Goal: Task Accomplishment & Management: Manage account settings

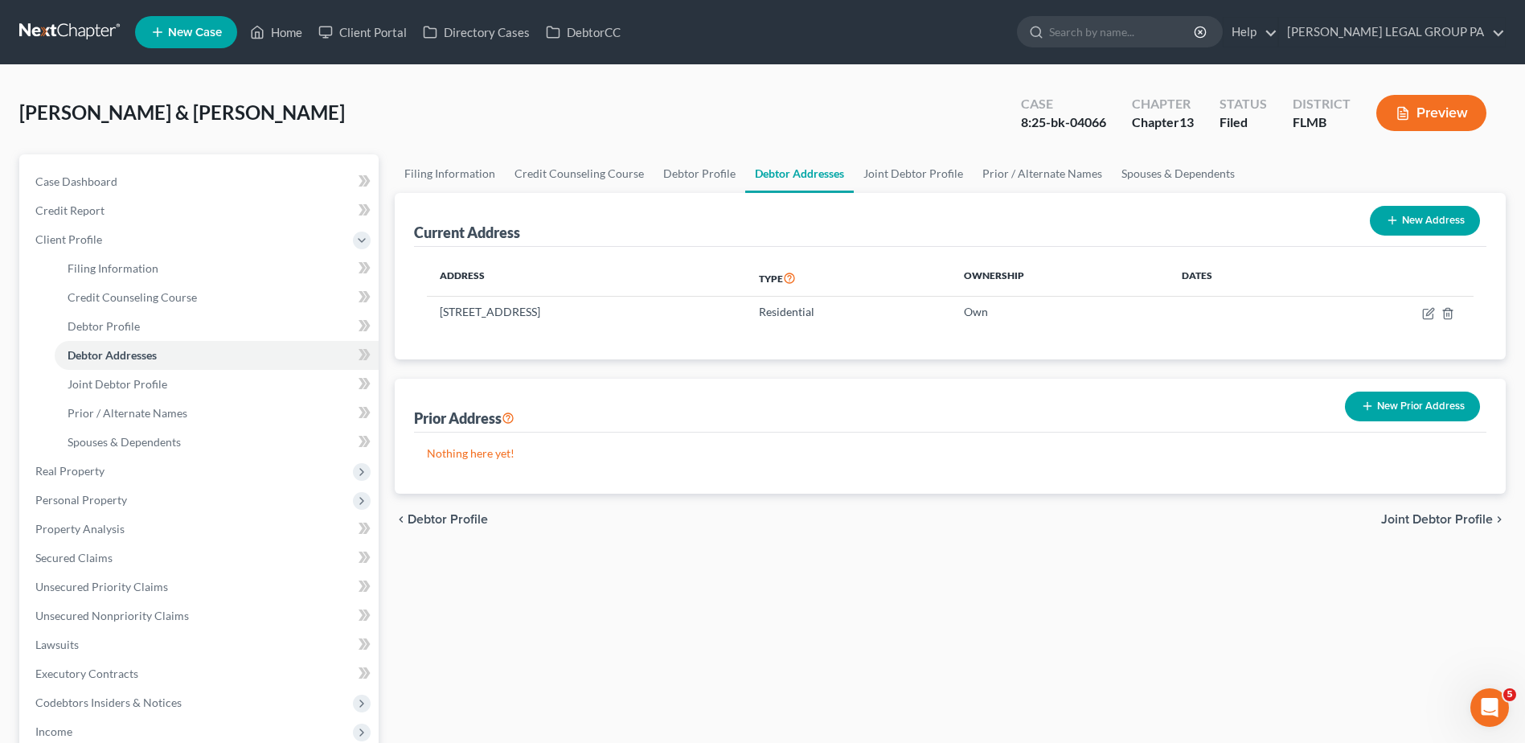
click at [63, 6] on nav "Home New Case Client Portal Directory Cases DebtorCC [PERSON_NAME] LEGAL GROUP …" at bounding box center [762, 32] width 1525 height 64
drag, startPoint x: 64, startPoint y: 34, endPoint x: 103, endPoint y: 72, distance: 54.0
click at [64, 33] on link at bounding box center [70, 32] width 103 height 29
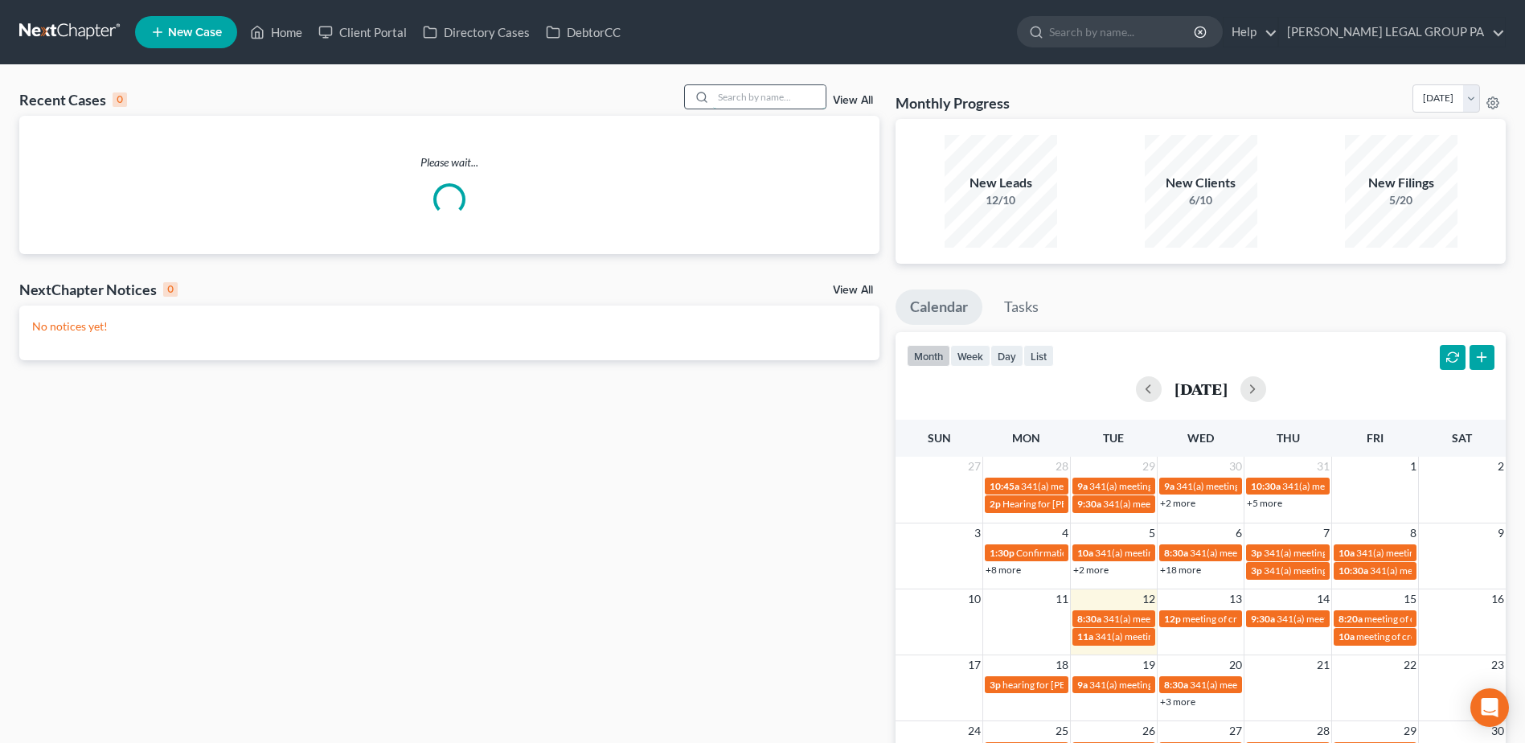
click at [737, 85] on input "search" at bounding box center [769, 96] width 113 height 23
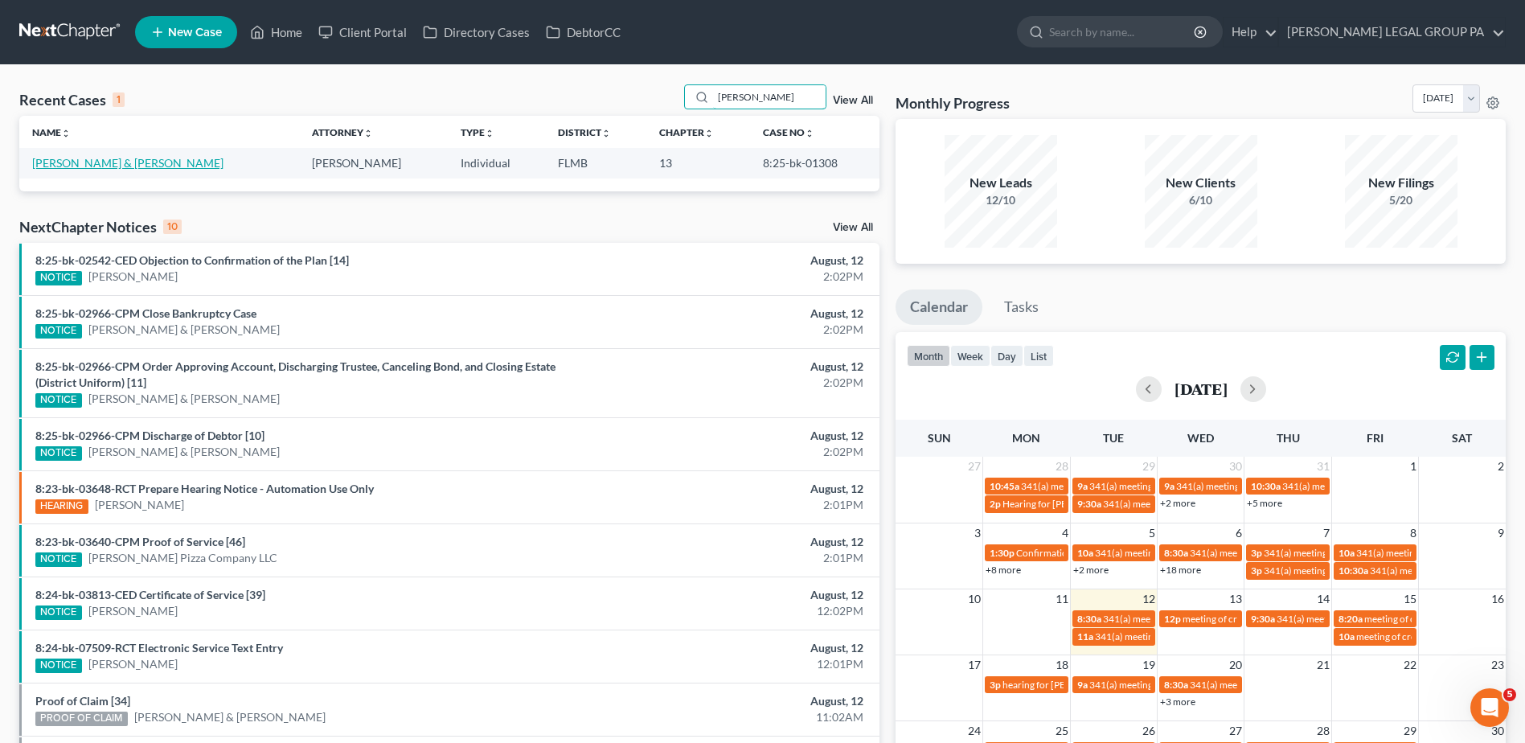
type input "poling"
click at [101, 162] on link "Poling, Donald & Kristina" at bounding box center [127, 163] width 191 height 14
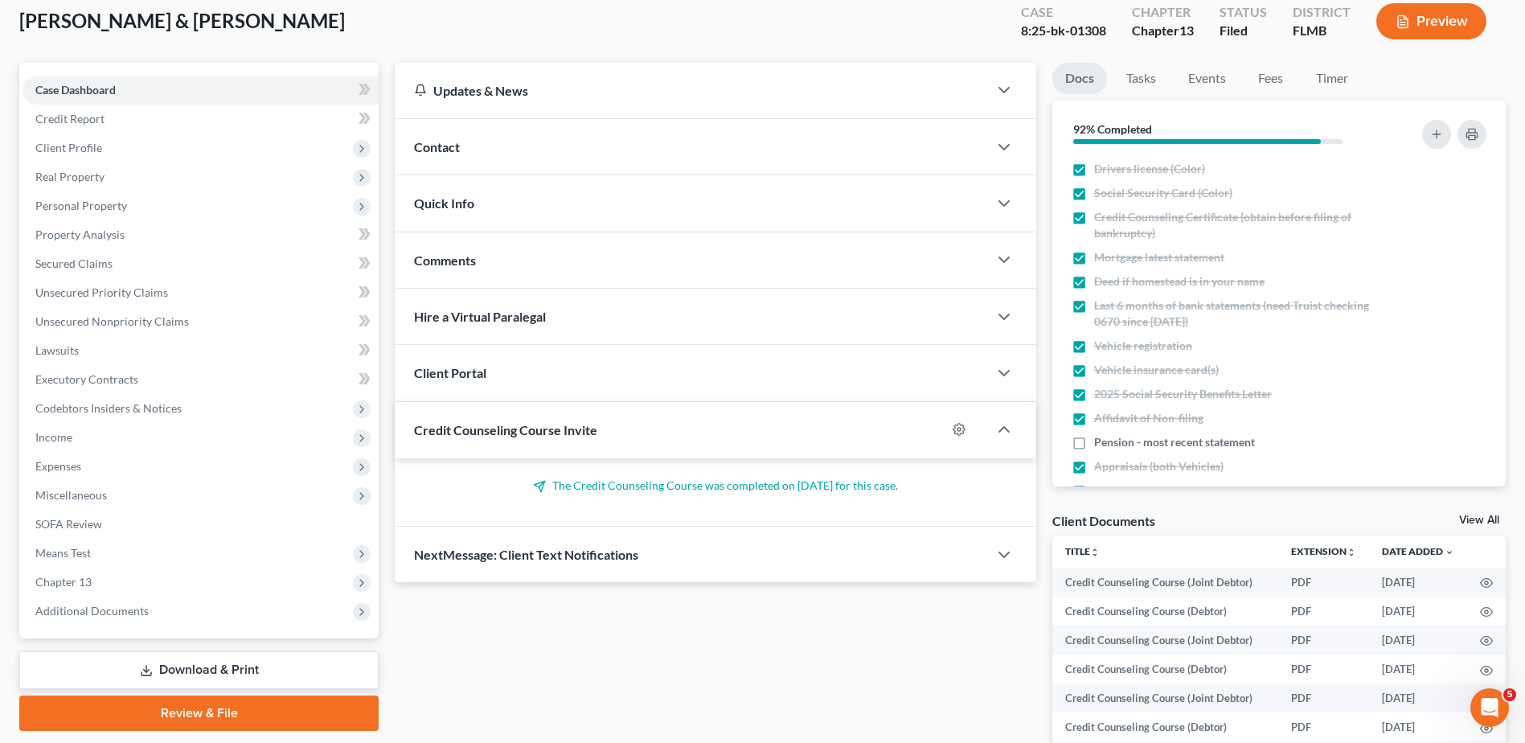
scroll to position [241, 0]
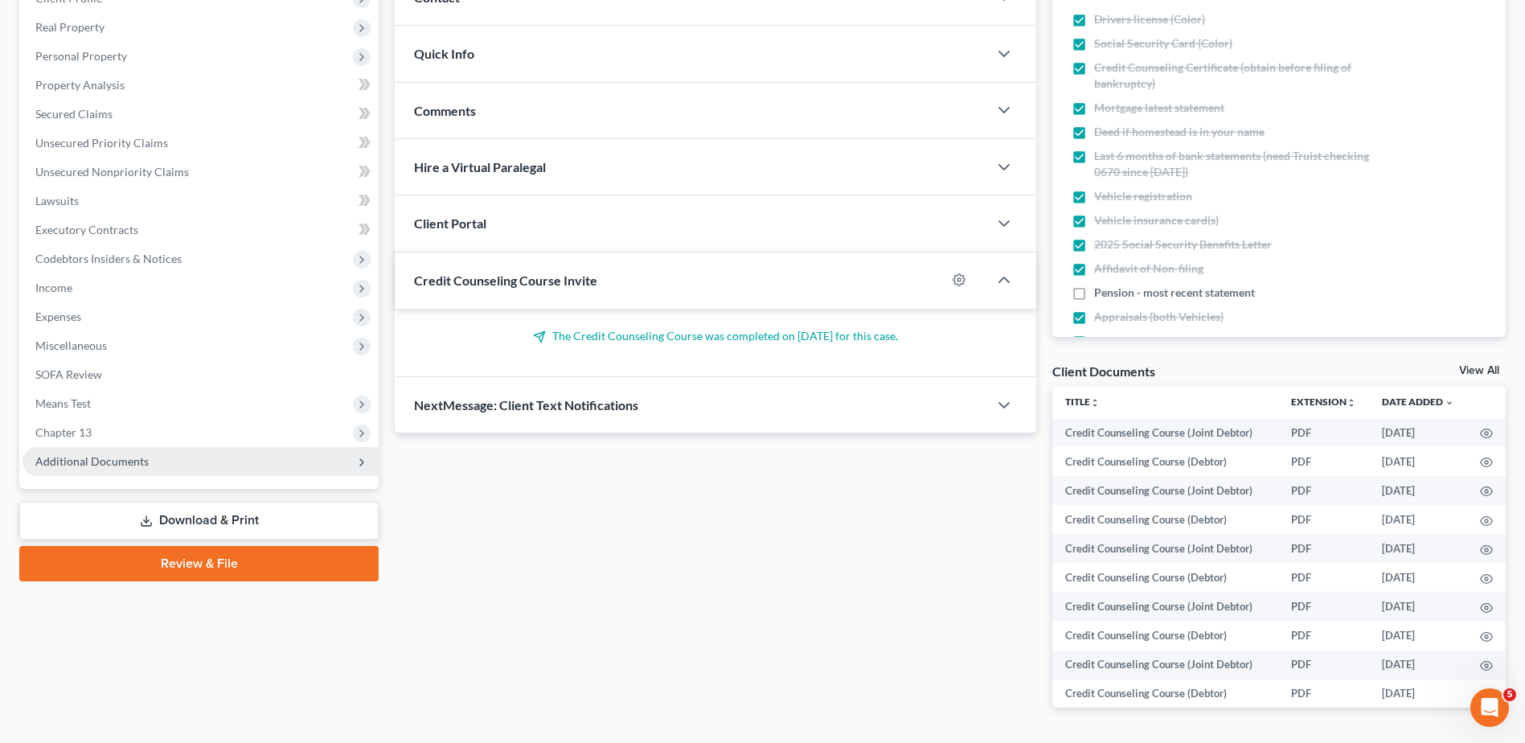
click at [98, 455] on span "Additional Documents" at bounding box center [91, 461] width 113 height 14
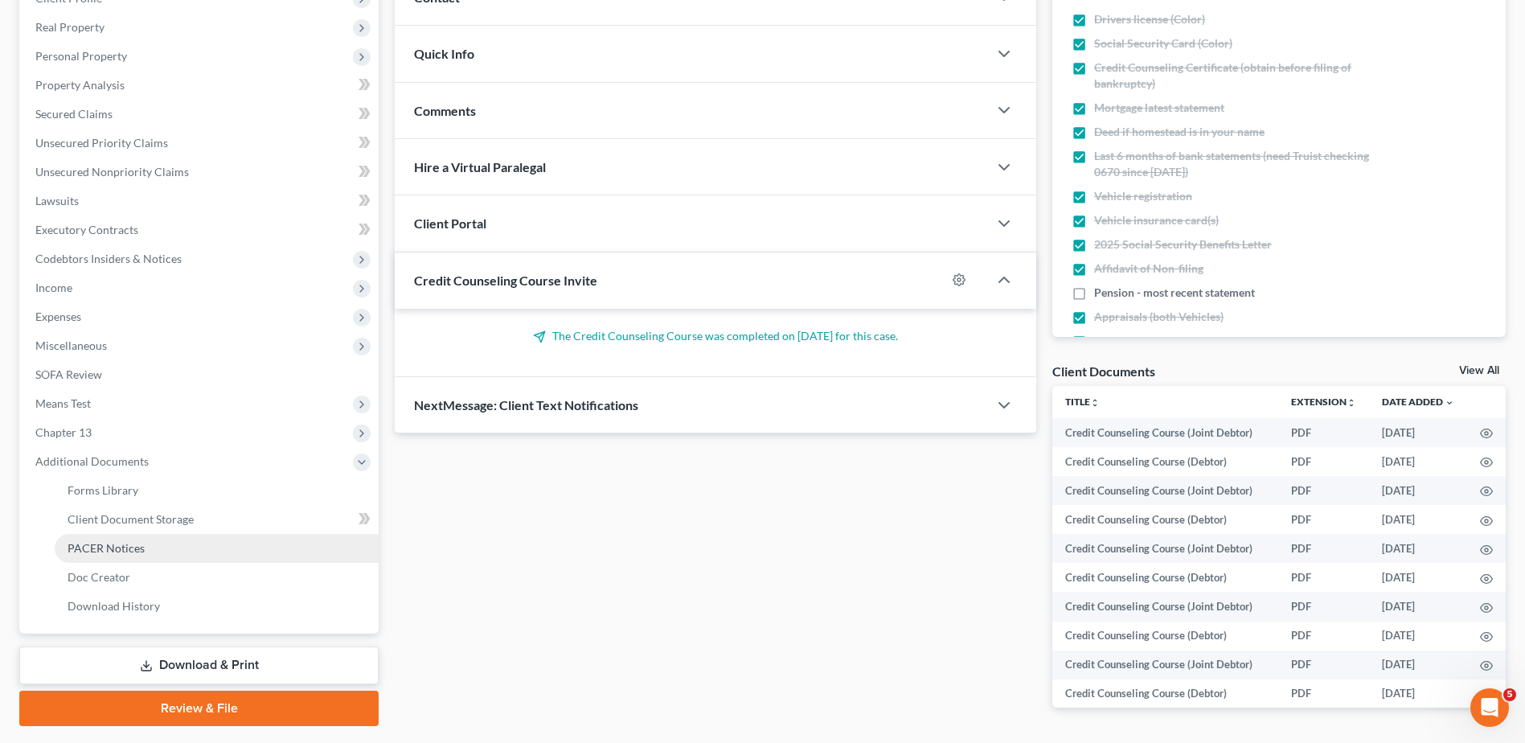
click at [110, 549] on span "PACER Notices" at bounding box center [106, 548] width 77 height 14
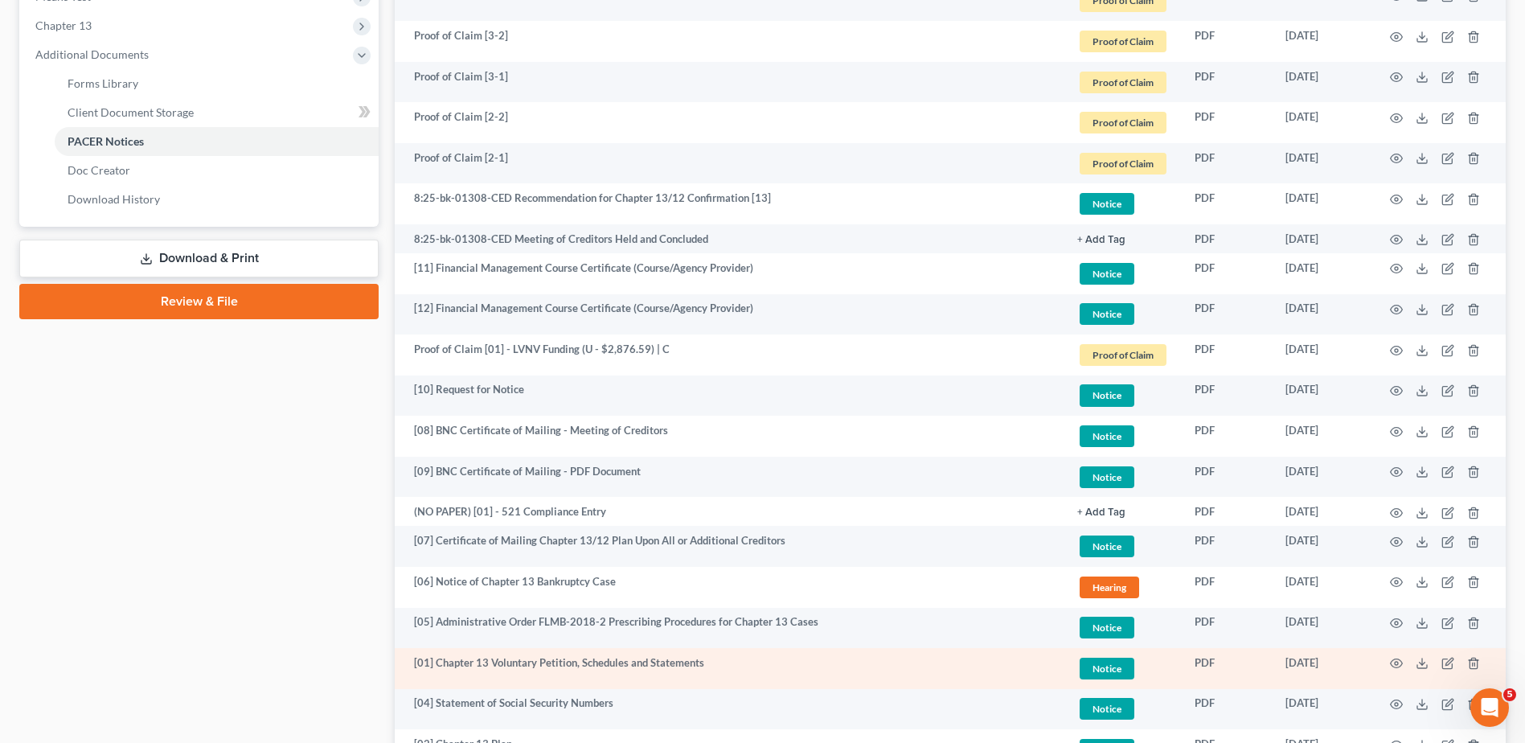
scroll to position [600, 0]
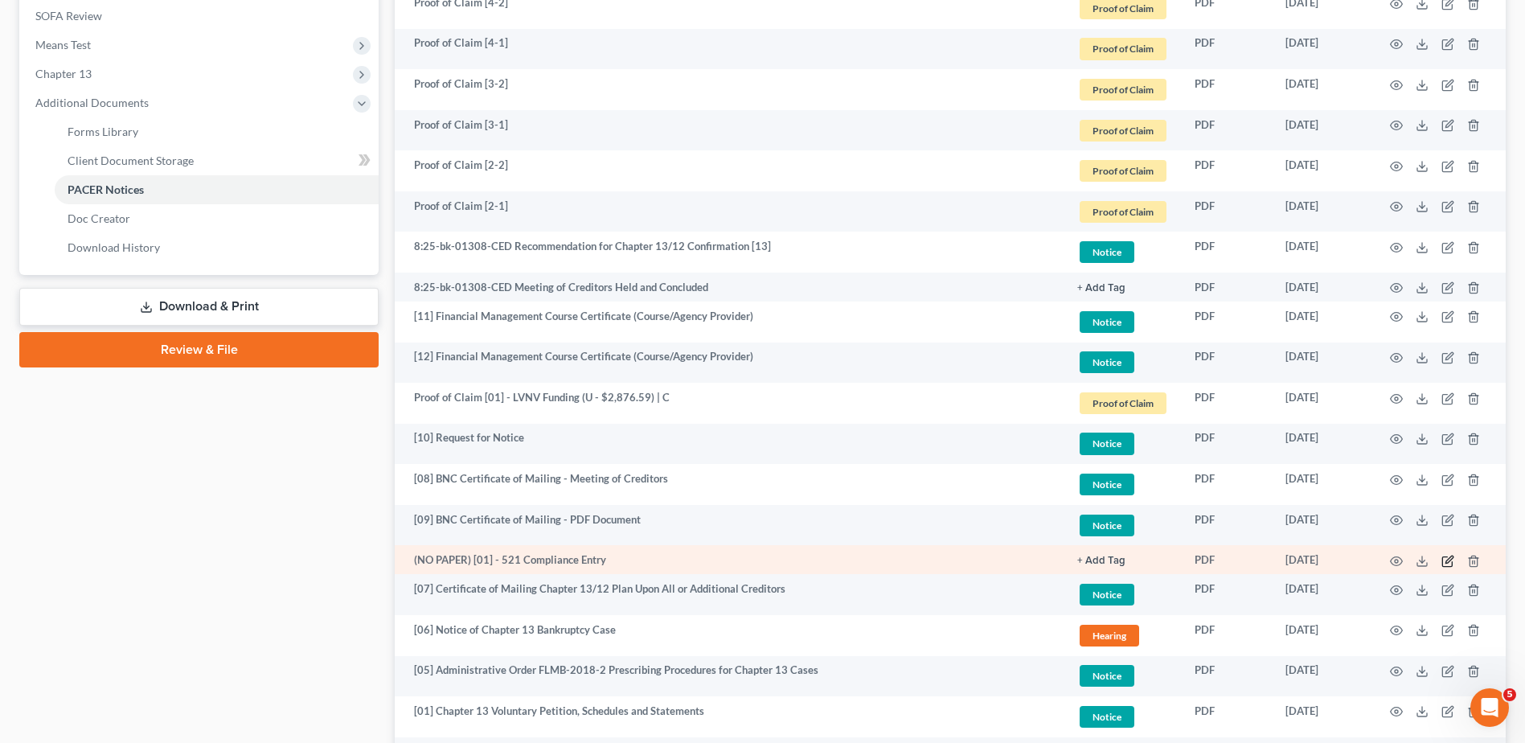
click at [1447, 566] on icon "button" at bounding box center [1447, 561] width 10 height 10
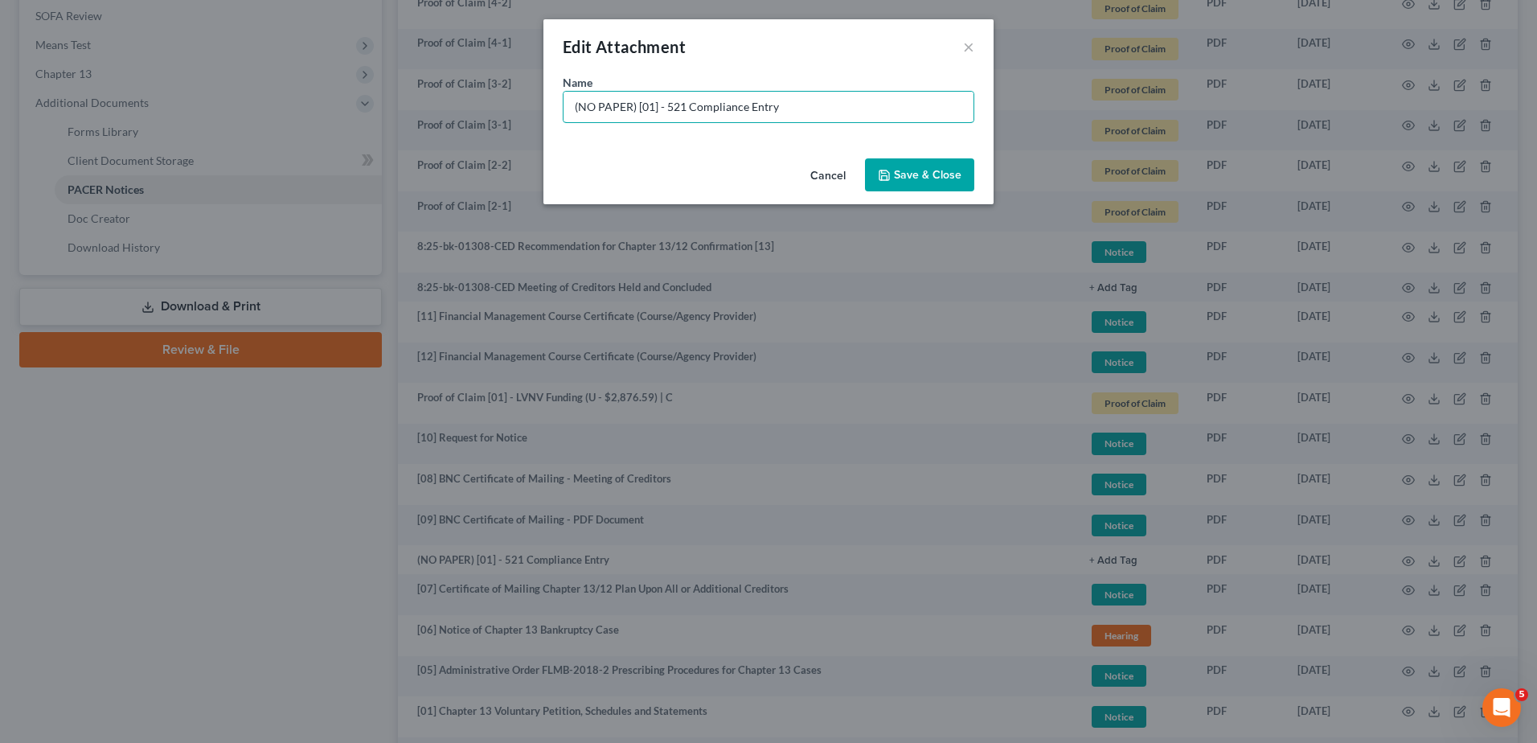
drag, startPoint x: 636, startPoint y: 107, endPoint x: 473, endPoint y: 107, distance: 163.2
click at [473, 107] on div "Edit Attachment × Name * (NO PAPER) [01] - 521 Compliance Entry Cancel Save & C…" at bounding box center [768, 371] width 1537 height 743
type input "No Paper [01] - 521 Compliance Entry"
click at [932, 184] on button "Save & Close" at bounding box center [919, 175] width 109 height 34
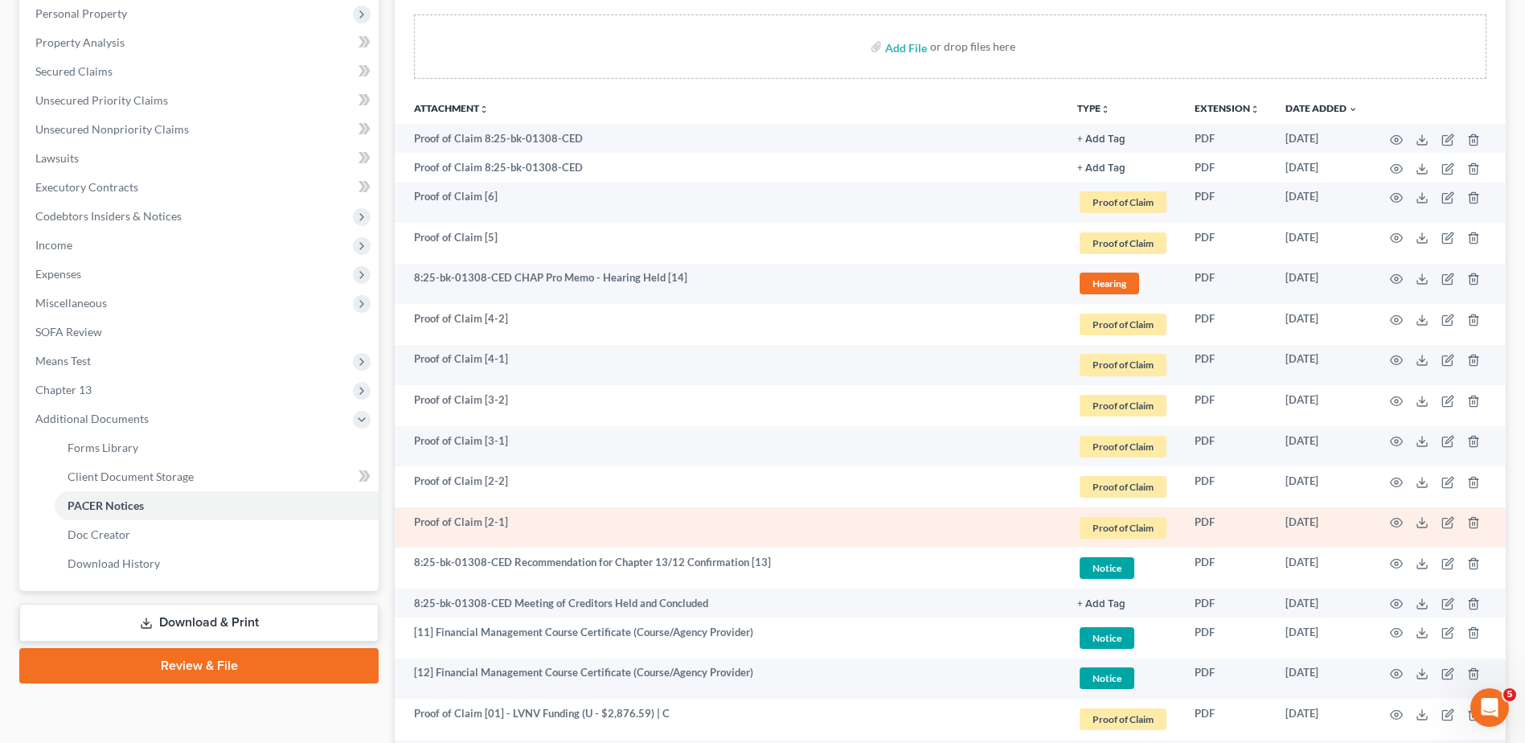
scroll to position [278, 0]
